Goal: Entertainment & Leisure: Browse casually

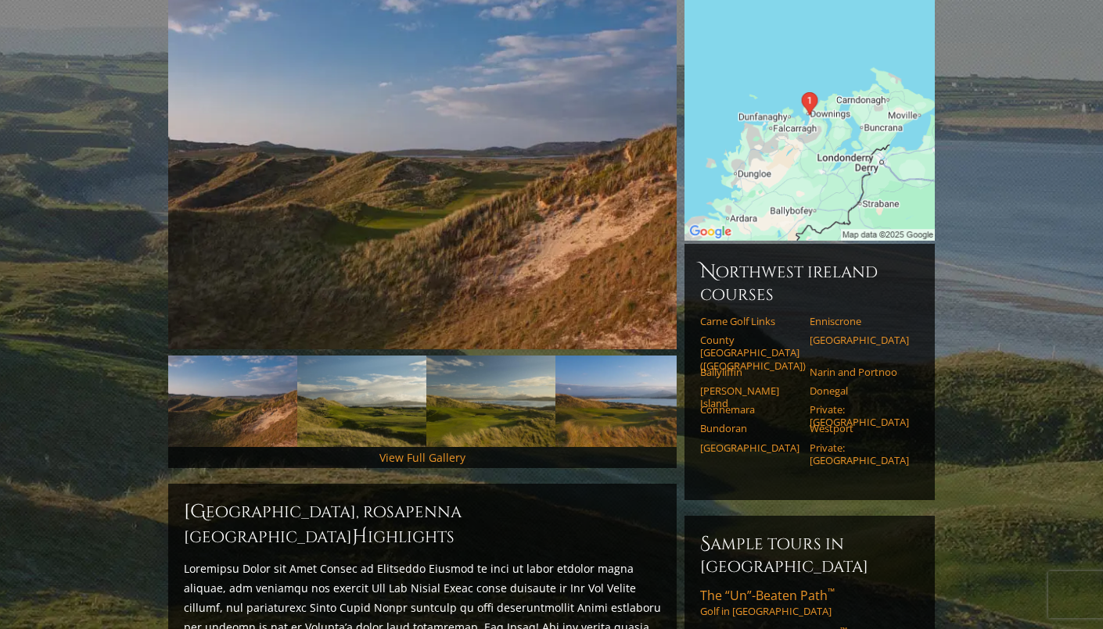
scroll to position [250, 0]
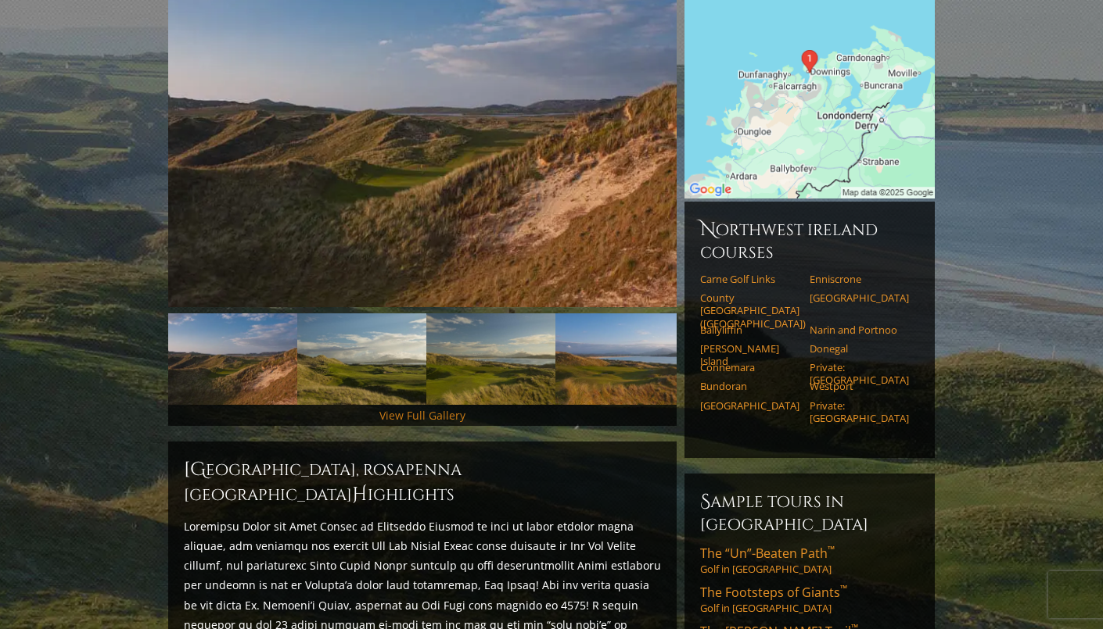
click at [418, 408] on link "View Full Gallery" at bounding box center [422, 415] width 86 height 15
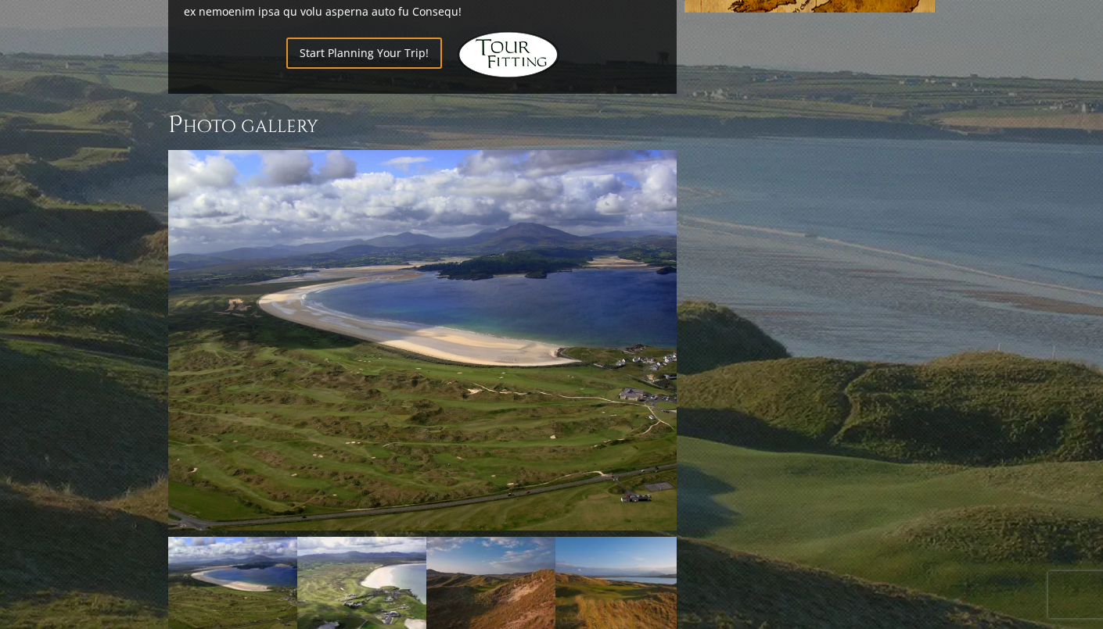
scroll to position [1346, 0]
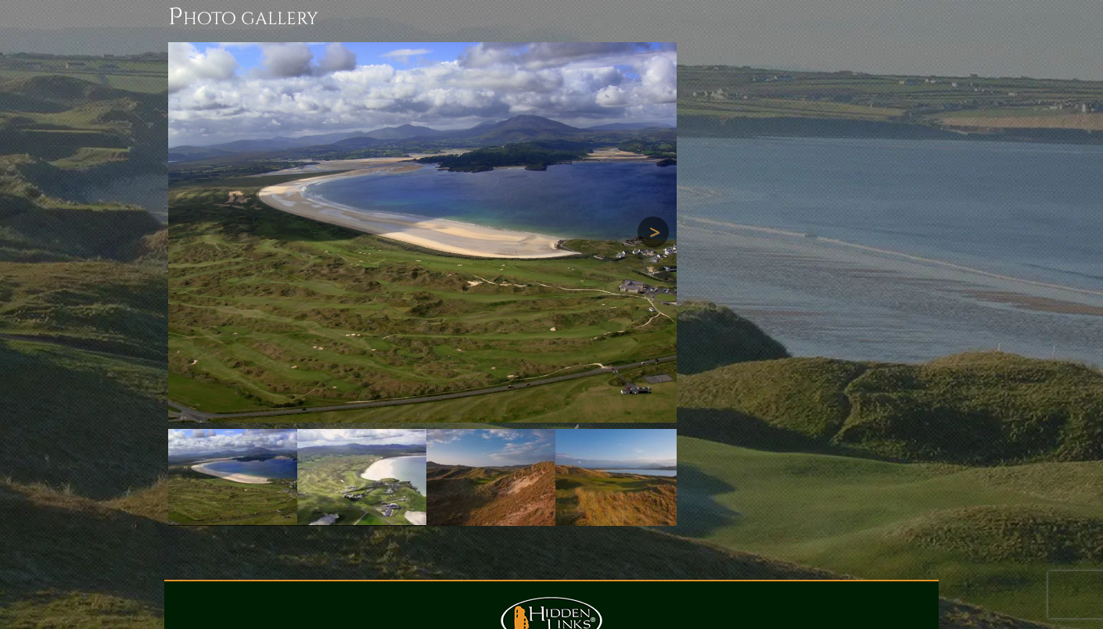
click at [650, 217] on link "Next" at bounding box center [652, 232] width 31 height 31
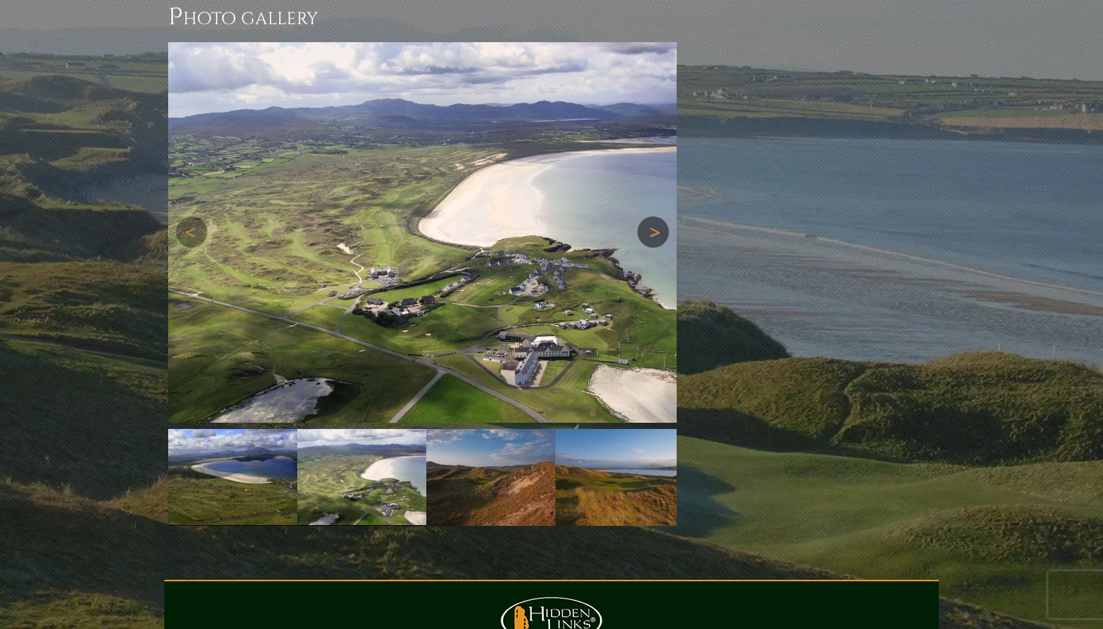
click at [650, 217] on link "Next" at bounding box center [652, 232] width 31 height 31
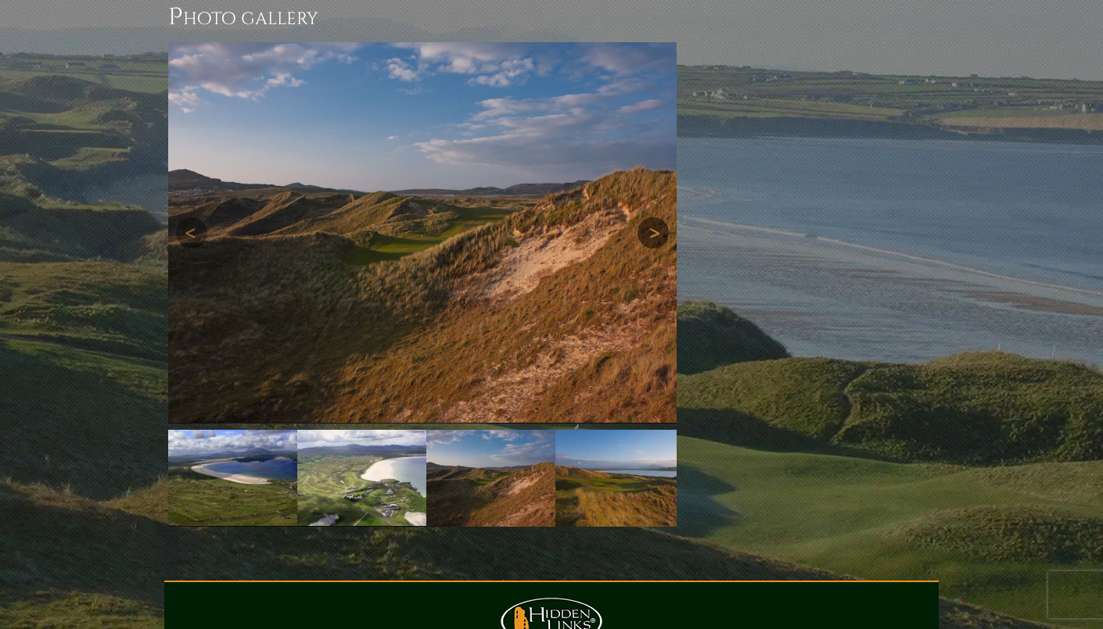
click at [650, 217] on link "Next" at bounding box center [652, 232] width 31 height 31
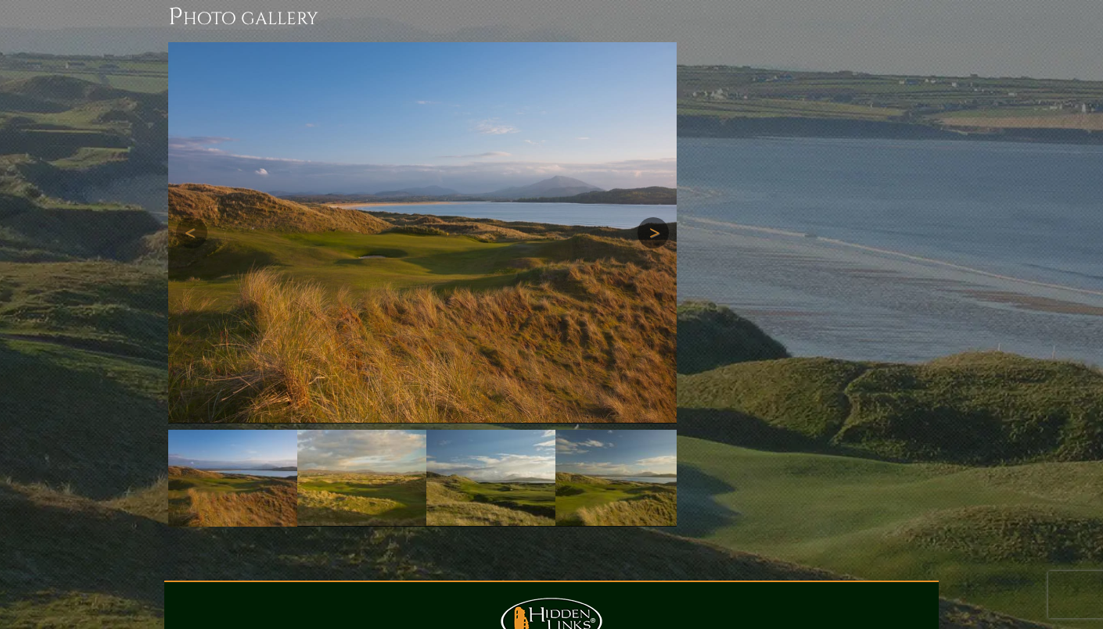
click at [650, 217] on link "Next" at bounding box center [652, 232] width 31 height 31
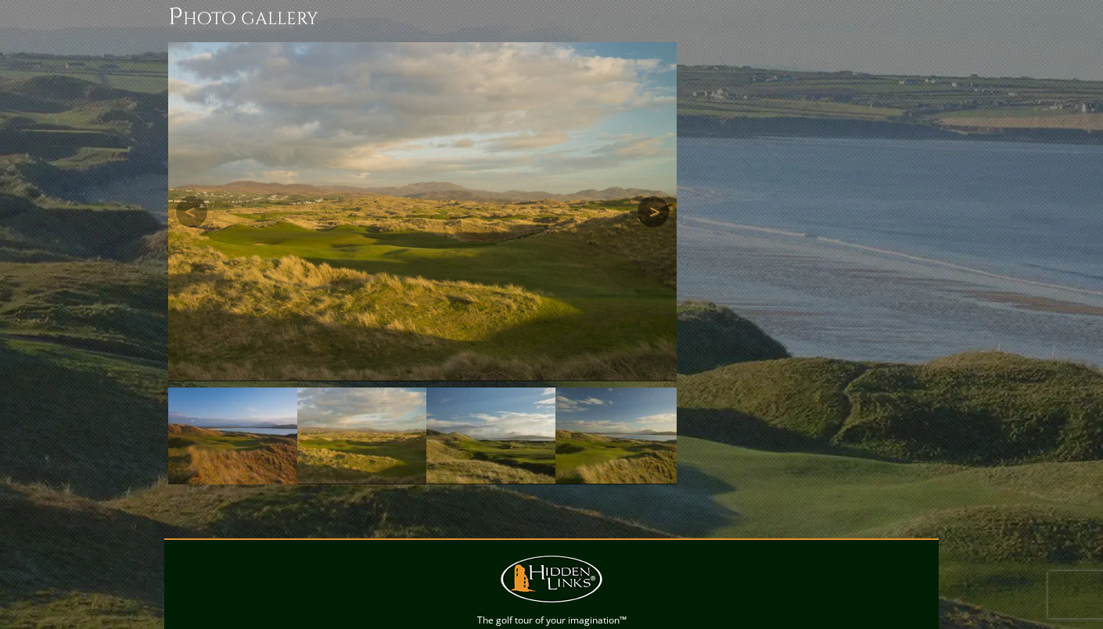
click at [650, 196] on link "Next" at bounding box center [652, 211] width 31 height 31
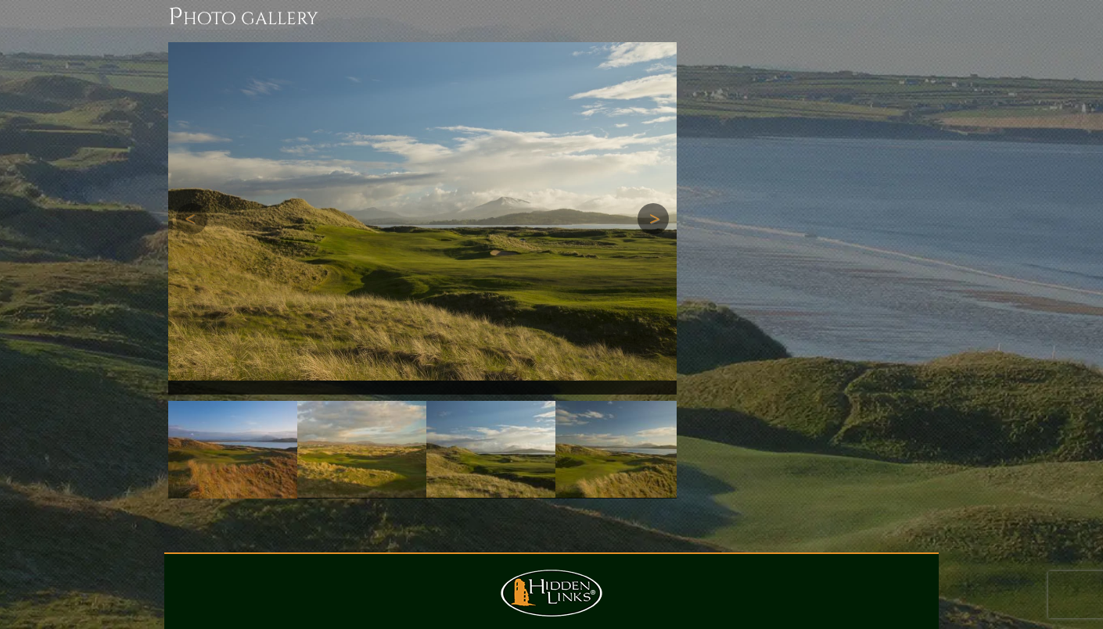
click at [650, 203] on link "Next" at bounding box center [652, 218] width 31 height 31
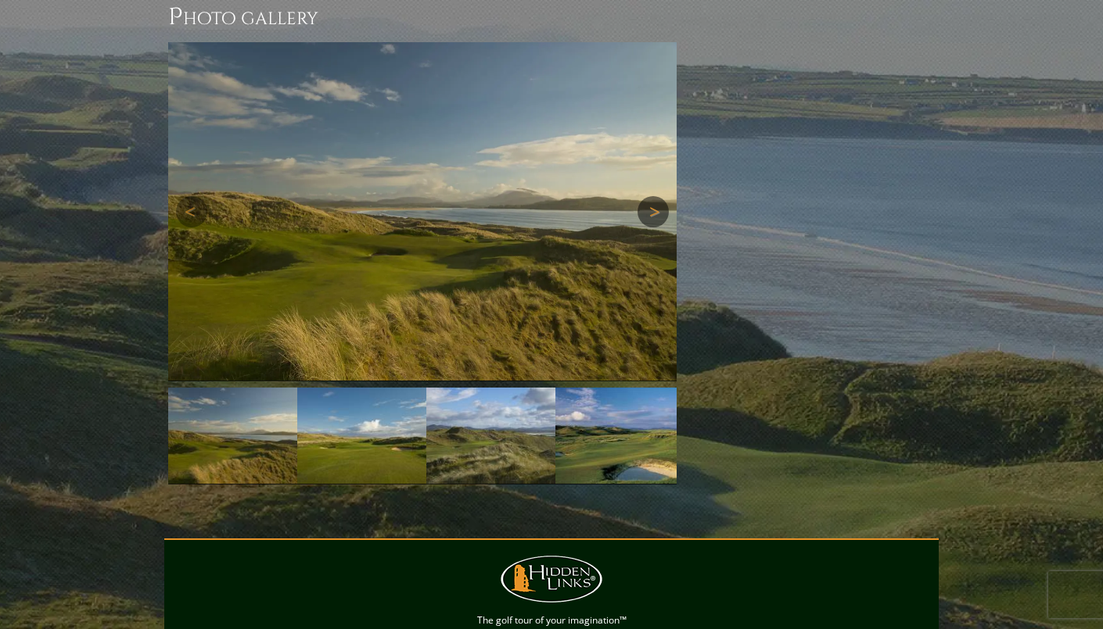
click at [650, 188] on img at bounding box center [422, 211] width 508 height 339
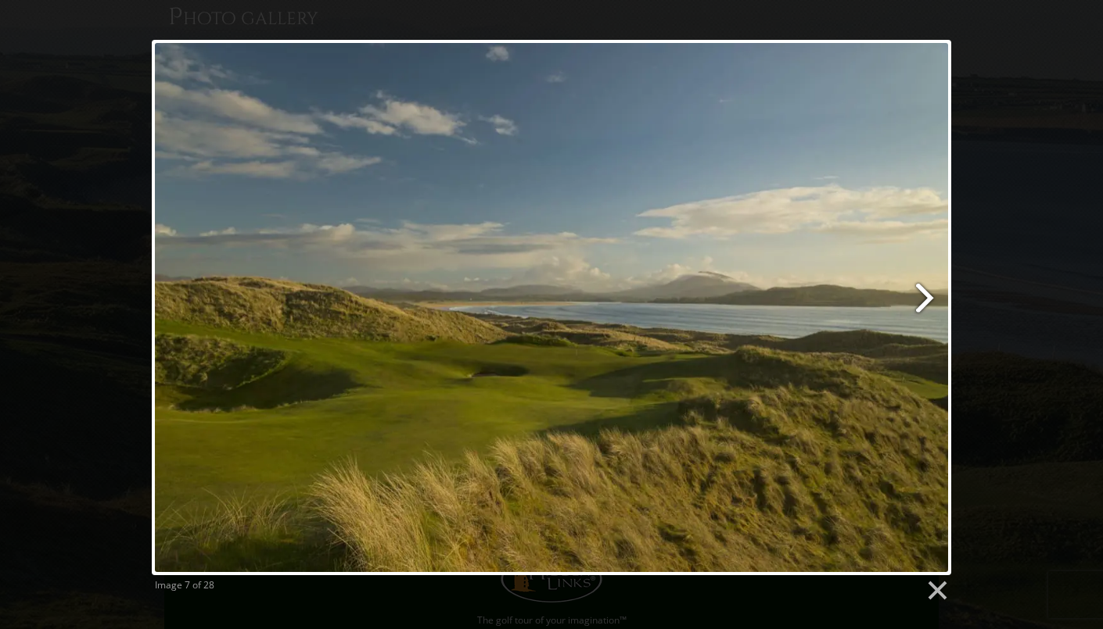
click at [918, 294] on link at bounding box center [694, 308] width 511 height 536
